Goal: Information Seeking & Learning: Check status

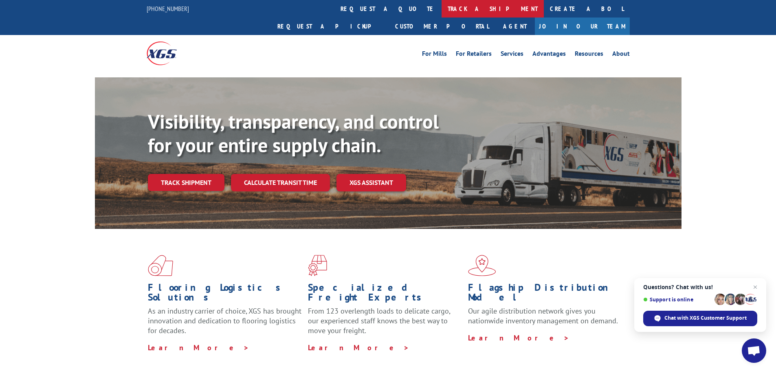
click at [442, 8] on link "track a shipment" at bounding box center [493, 9] width 102 height 18
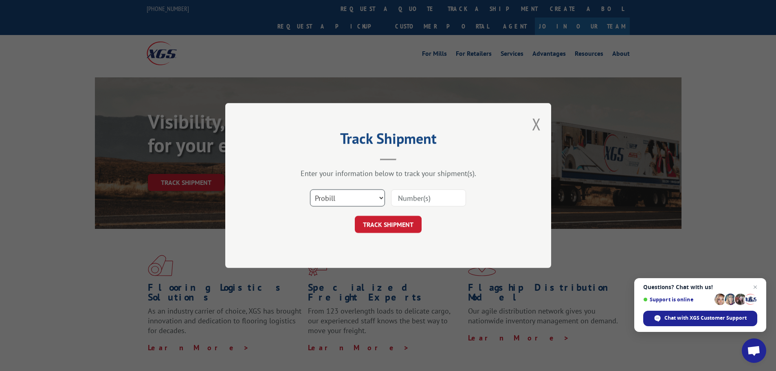
click at [328, 203] on select "Select category... Probill BOL PO" at bounding box center [347, 197] width 75 height 17
select select "po"
click at [310, 189] on select "Select category... Probill BOL PO" at bounding box center [347, 197] width 75 height 17
drag, startPoint x: 404, startPoint y: 189, endPoint x: 404, endPoint y: 194, distance: 4.5
click at [404, 193] on div at bounding box center [428, 198] width 75 height 19
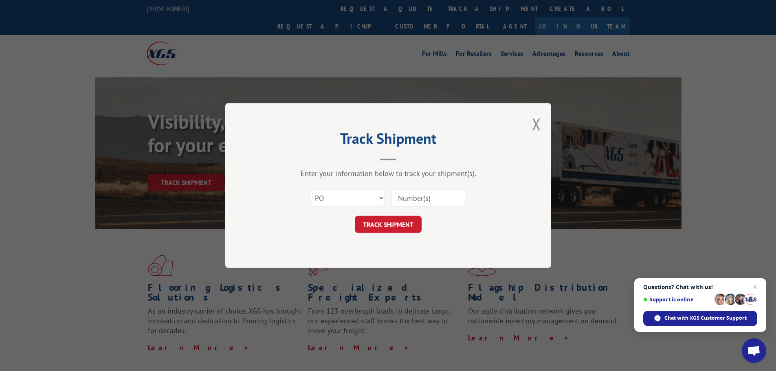
click at [401, 196] on input at bounding box center [428, 197] width 75 height 17
paste input "64503138"
type input "64503138"
click at [398, 227] on button "TRACK SHIPMENT" at bounding box center [388, 224] width 67 height 17
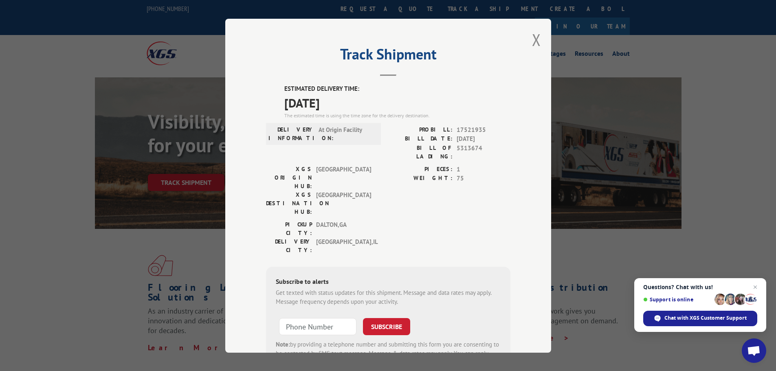
drag, startPoint x: 533, startPoint y: 40, endPoint x: 411, endPoint y: 121, distance: 146.7
click at [415, 123] on div "Track Shipment ESTIMATED DELIVERY TIME: [DATE] The estimated time is using the …" at bounding box center [388, 186] width 326 height 334
drag, startPoint x: 284, startPoint y: 87, endPoint x: 380, endPoint y: 103, distance: 97.8
click at [380, 103] on div "ESTIMATED DELIVERY TIME: [DATE] The estimated time is using the time zone for t…" at bounding box center [397, 101] width 226 height 35
click at [387, 100] on span "[DATE]" at bounding box center [397, 102] width 226 height 18
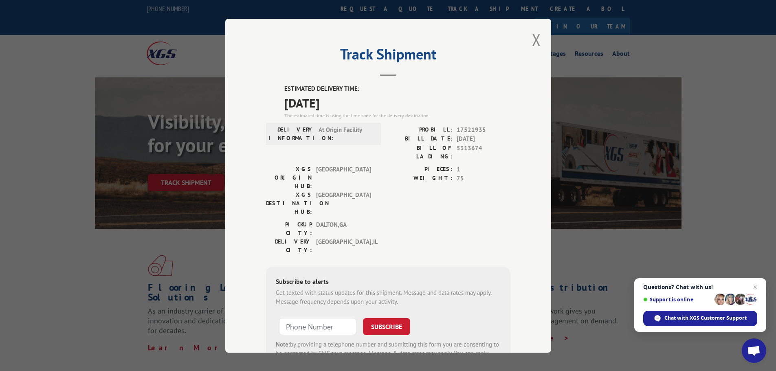
drag, startPoint x: 278, startPoint y: 87, endPoint x: 374, endPoint y: 106, distance: 98.4
click at [374, 106] on div "ESTIMATED DELIVERY TIME: [DATE] The estimated time is using the time zone for t…" at bounding box center [388, 230] width 244 height 293
copy div "ESTIMATED DELIVERY TIME: [DATE]"
